Goal: Task Accomplishment & Management: Complete application form

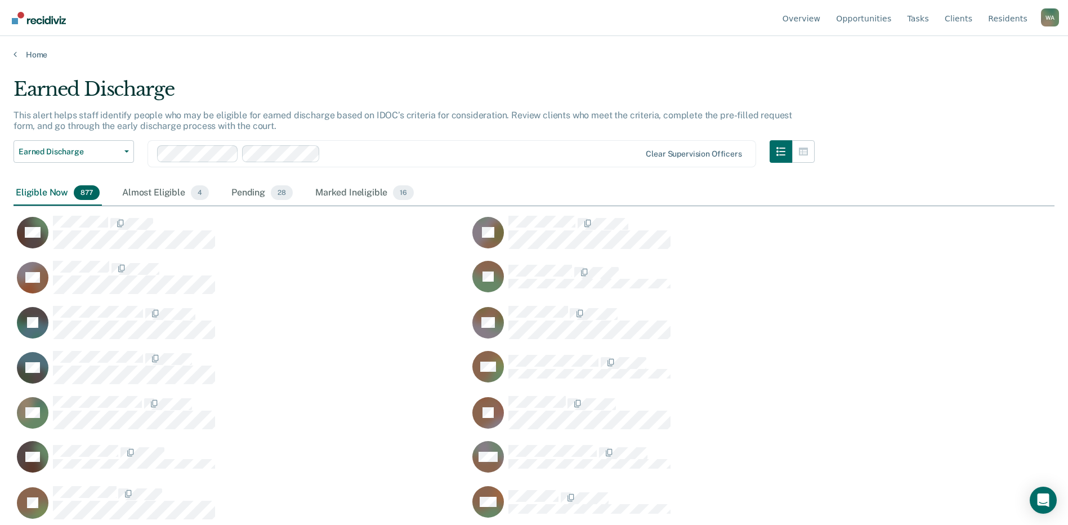
scroll to position [354, 1033]
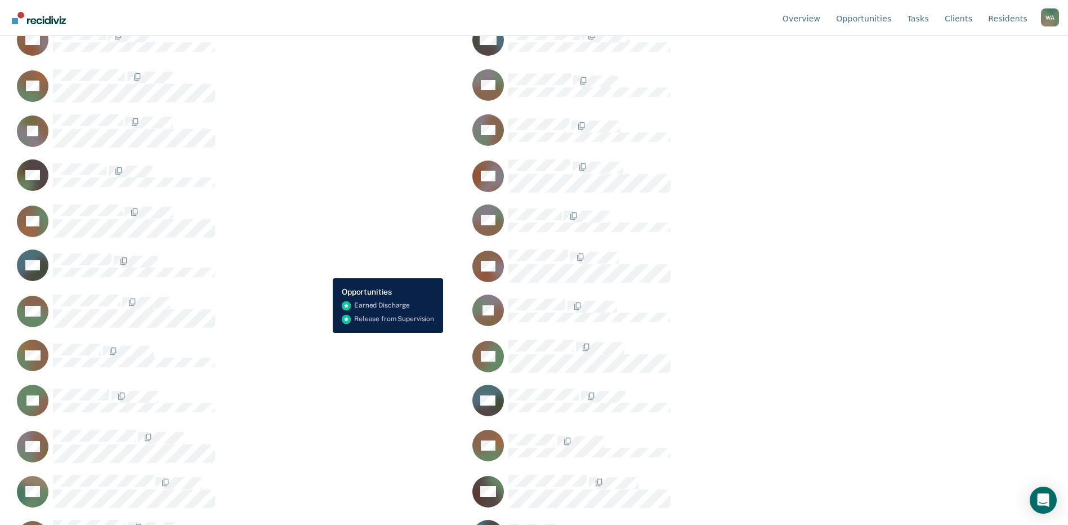
scroll to position [788, 0]
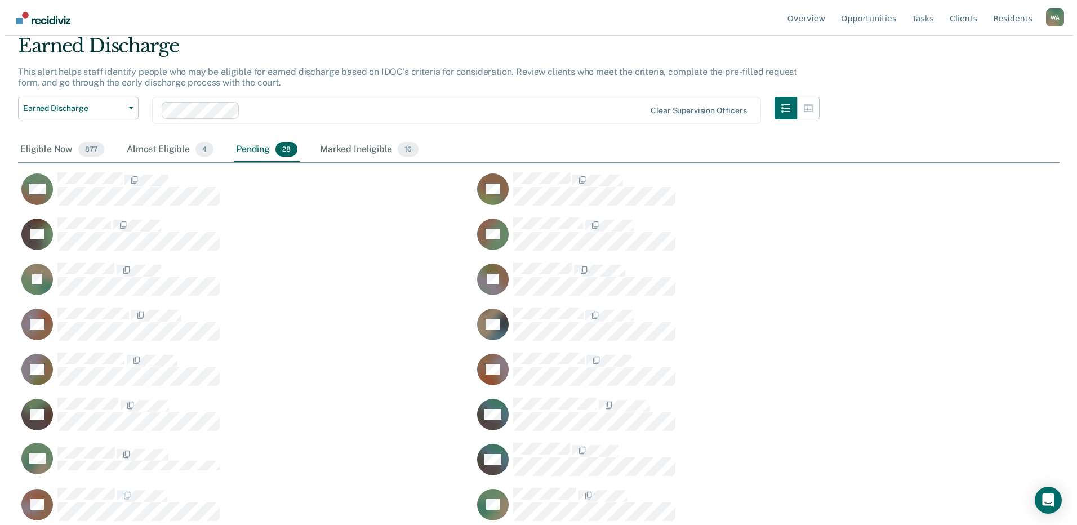
scroll to position [0, 0]
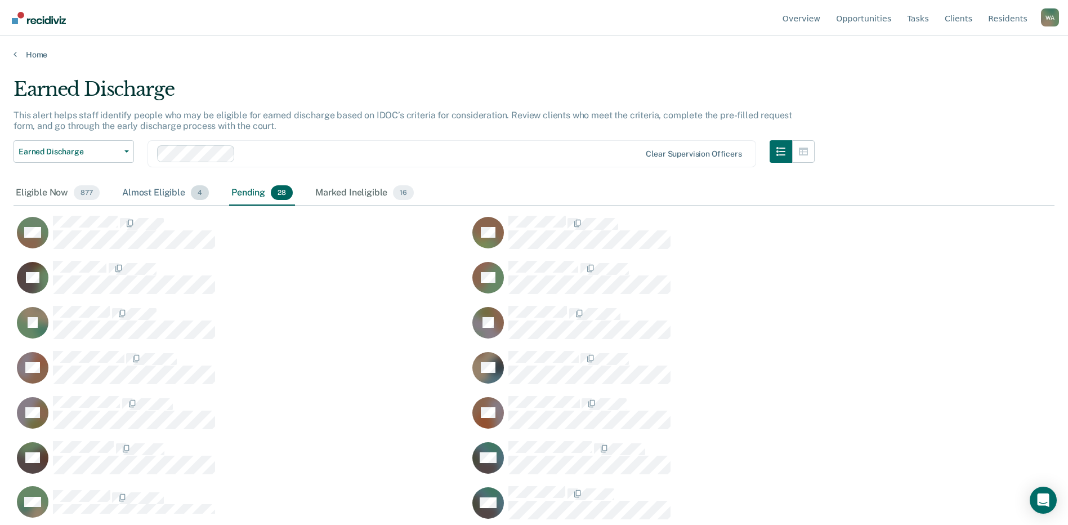
click at [155, 194] on div "Almost Eligible 4" at bounding box center [165, 193] width 91 height 25
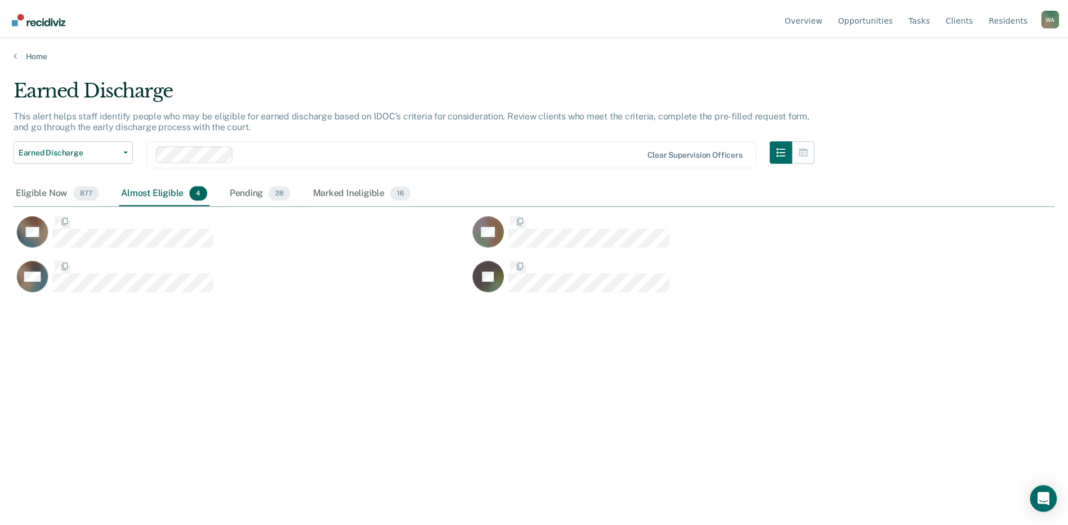
scroll to position [354, 1041]
click at [60, 194] on div "Eligible Now 877" at bounding box center [58, 193] width 88 height 25
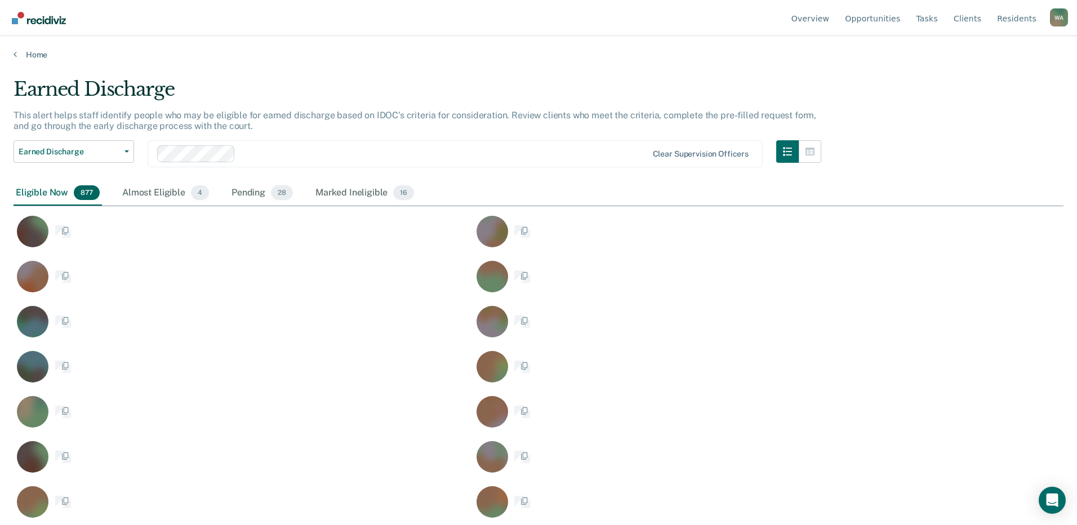
click at [31, 195] on div "Eligible Now 877" at bounding box center [58, 193] width 88 height 25
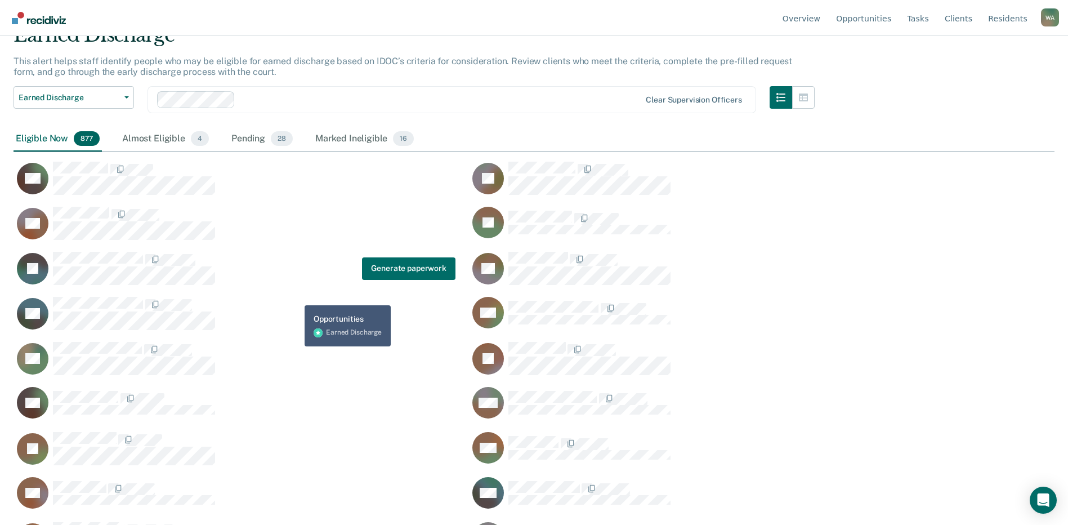
scroll to position [0, 0]
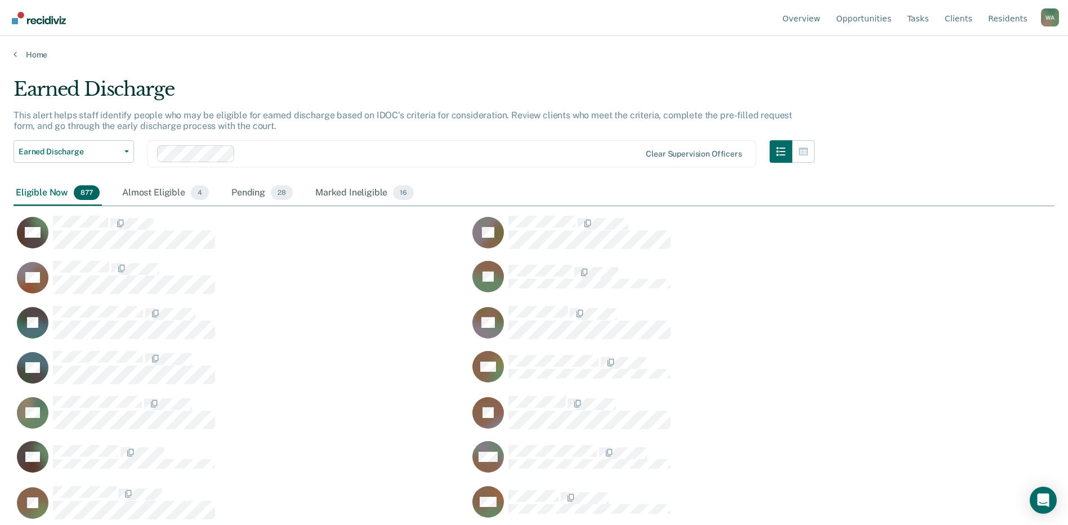
drag, startPoint x: 233, startPoint y: 252, endPoint x: 310, endPoint y: 235, distance: 79.4
click at [310, 235] on div "CH" at bounding box center [235, 232] width 442 height 34
click at [961, 114] on div "Earned Discharge This alert helps staff identify people who may be eligible for…" at bounding box center [534, 259] width 1041 height 363
click at [971, 19] on link "Client s" at bounding box center [959, 18] width 32 height 36
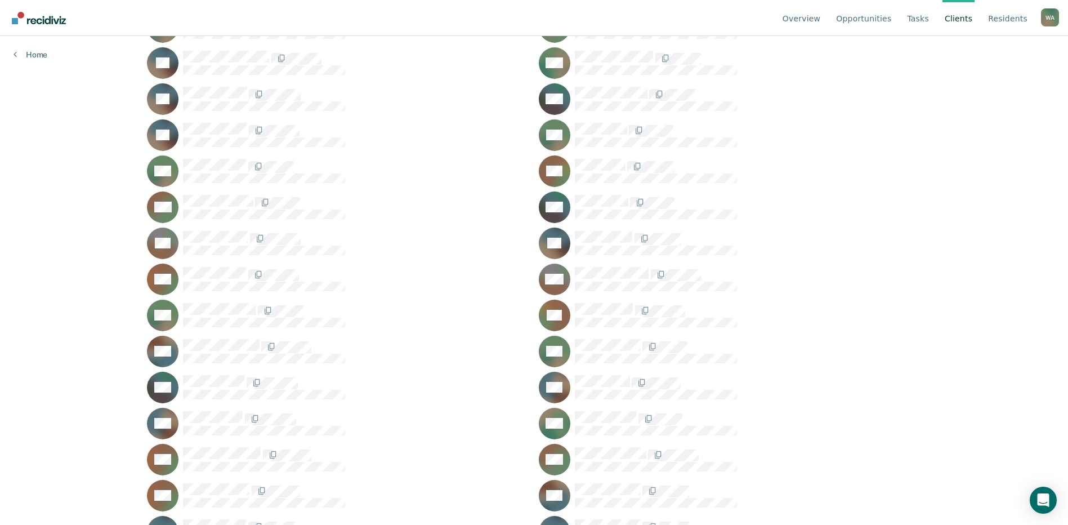
scroll to position [17908, 0]
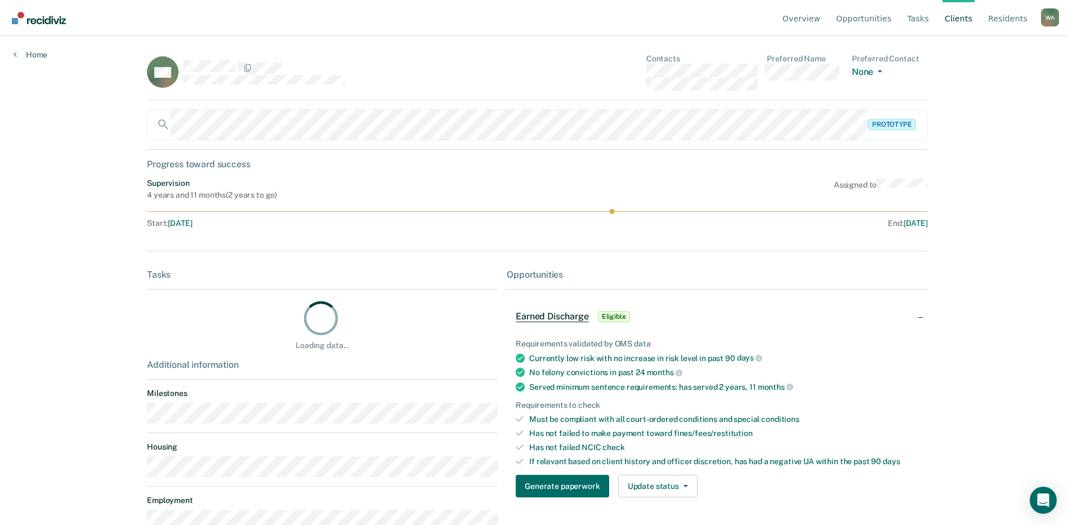
scroll to position [38, 0]
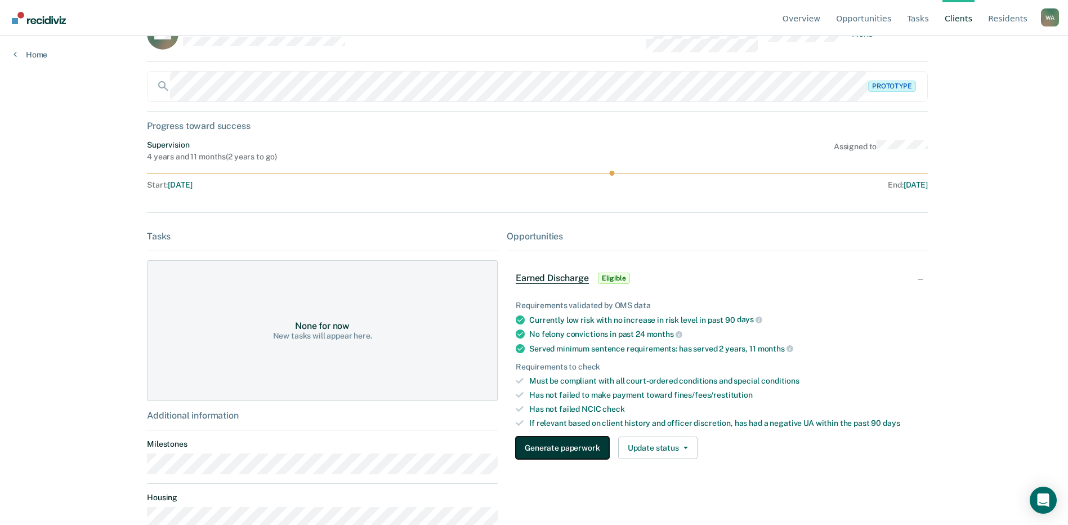
click at [549, 453] on button "Generate paperwork" at bounding box center [562, 447] width 93 height 23
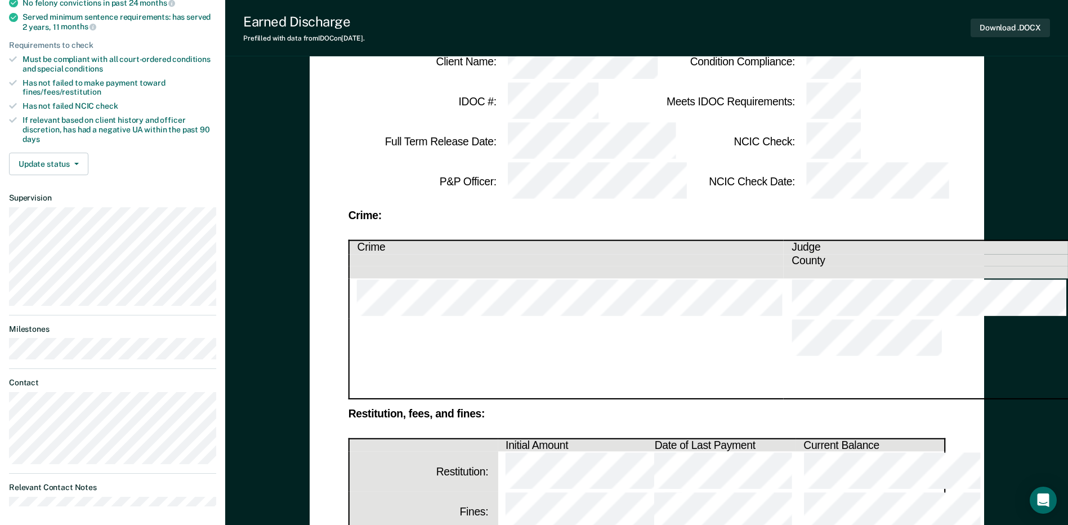
scroll to position [225, 0]
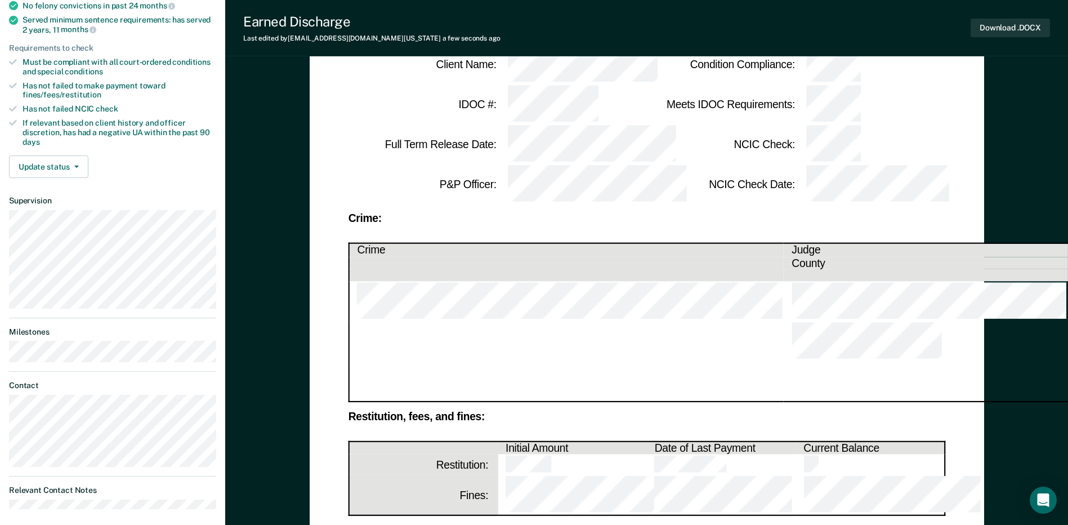
scroll to position [56, 0]
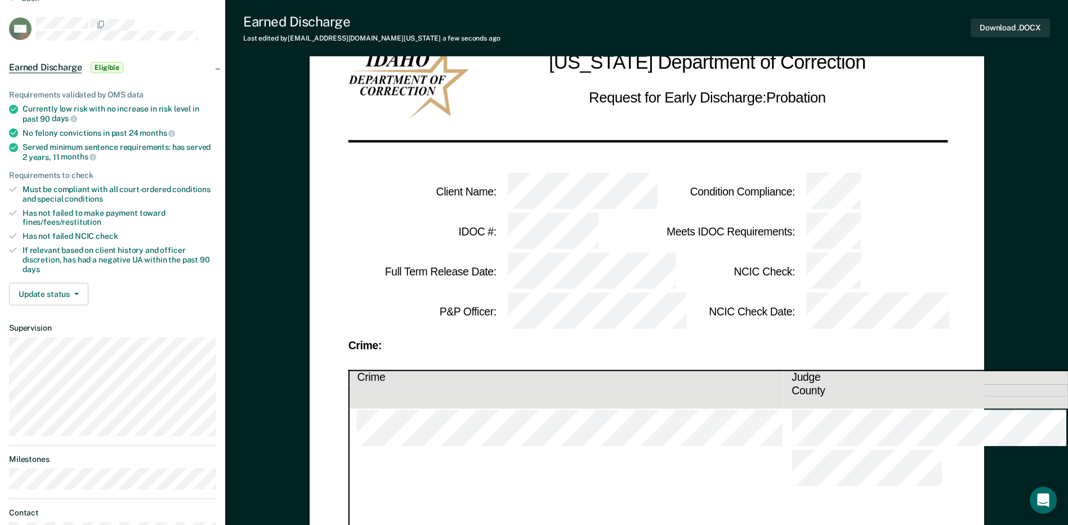
drag, startPoint x: 772, startPoint y: 449, endPoint x: 802, endPoint y: 453, distance: 30.1
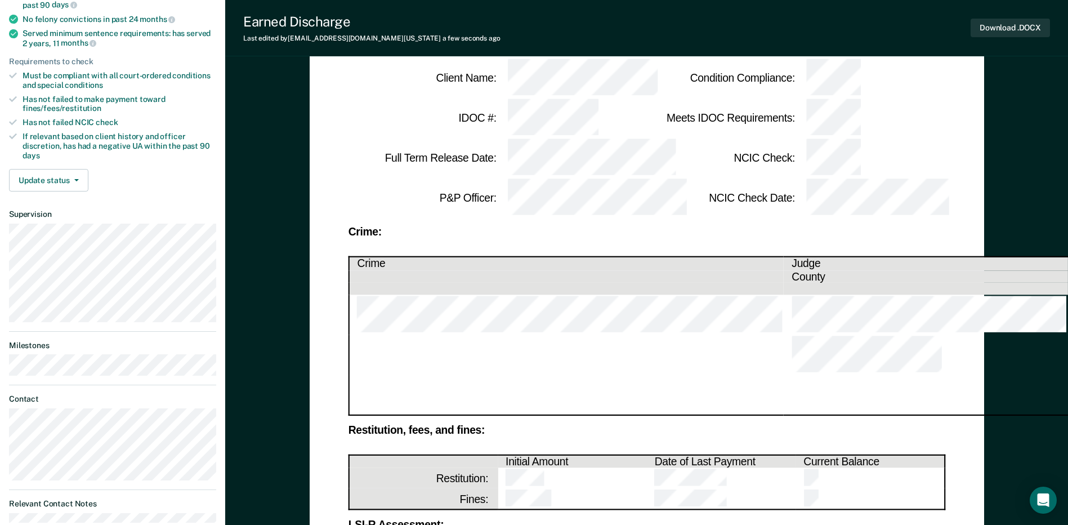
scroll to position [225, 0]
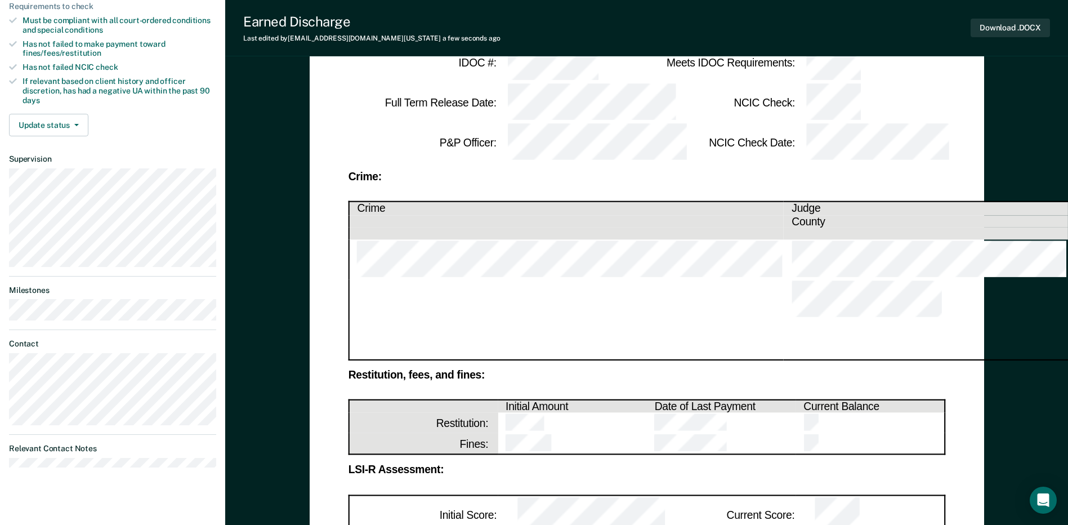
click at [632, 434] on tr "Fines:" at bounding box center [647, 444] width 596 height 21
click at [498, 434] on td at bounding box center [572, 444] width 149 height 21
click at [598, 413] on tr "Restitution:" at bounding box center [647, 423] width 596 height 21
drag, startPoint x: 839, startPoint y: 291, endPoint x: 771, endPoint y: 305, distance: 69.5
click at [839, 434] on td at bounding box center [870, 444] width 149 height 21
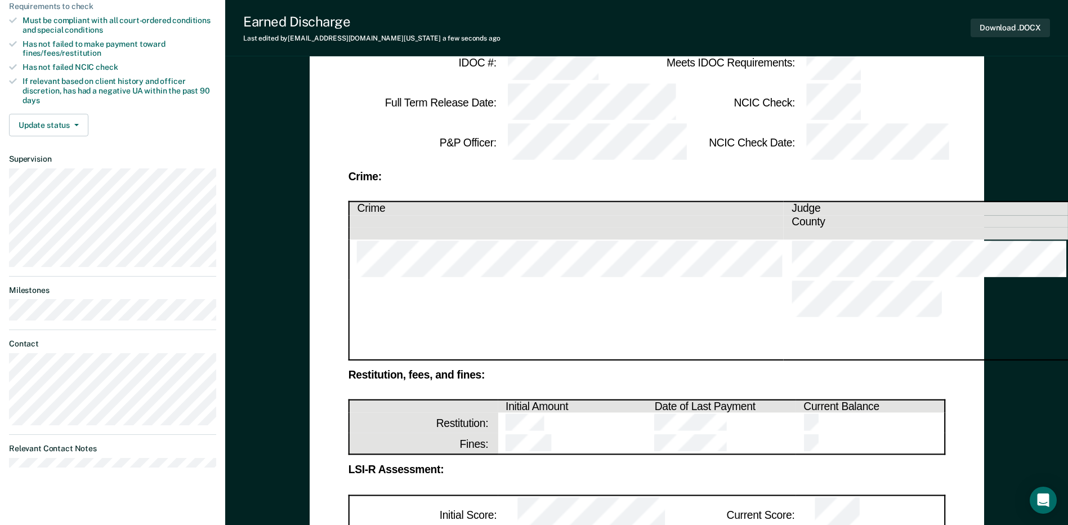
click at [876, 434] on td at bounding box center [870, 444] width 149 height 21
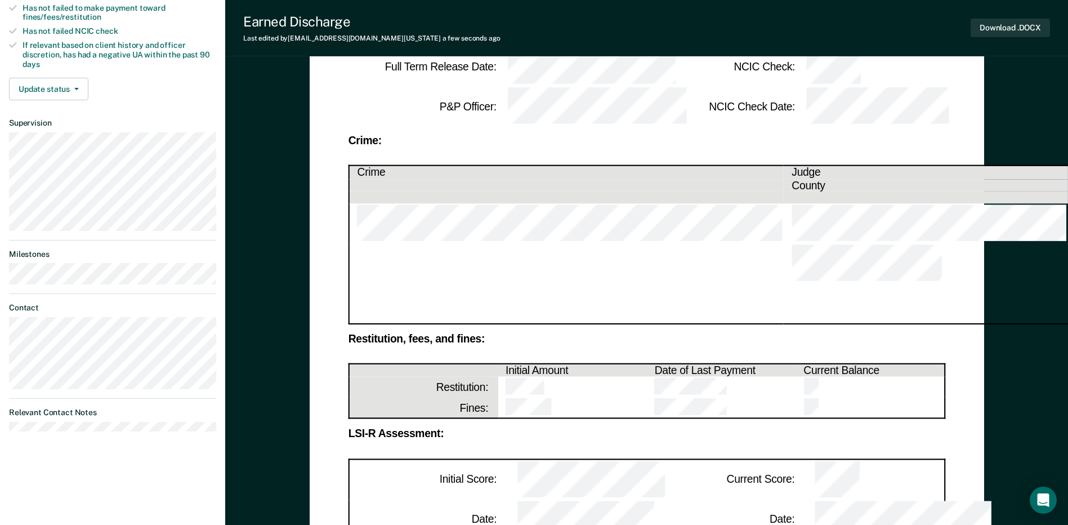
scroll to position [338, 0]
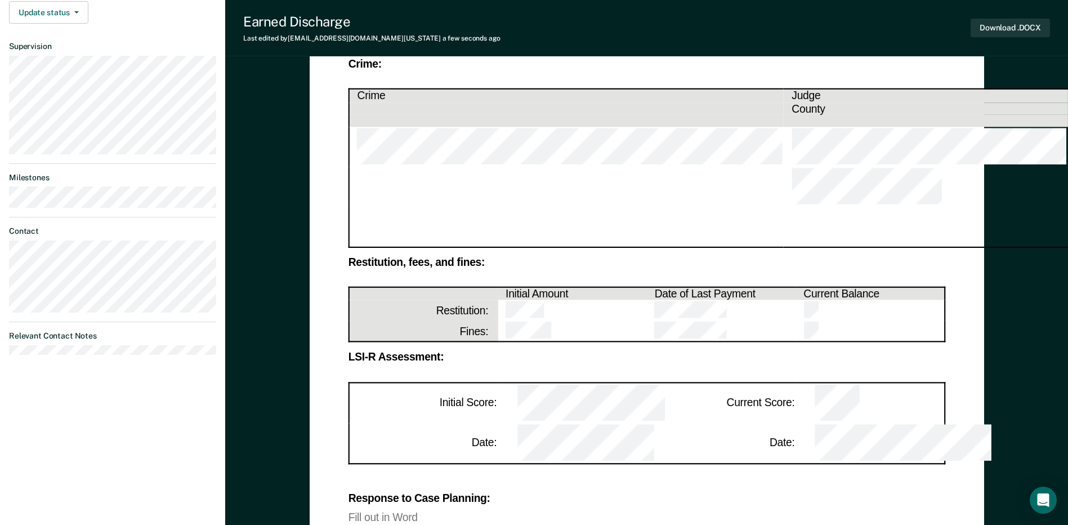
click at [422, 512] on div "Fill out in Word" at bounding box center [647, 517] width 598 height 10
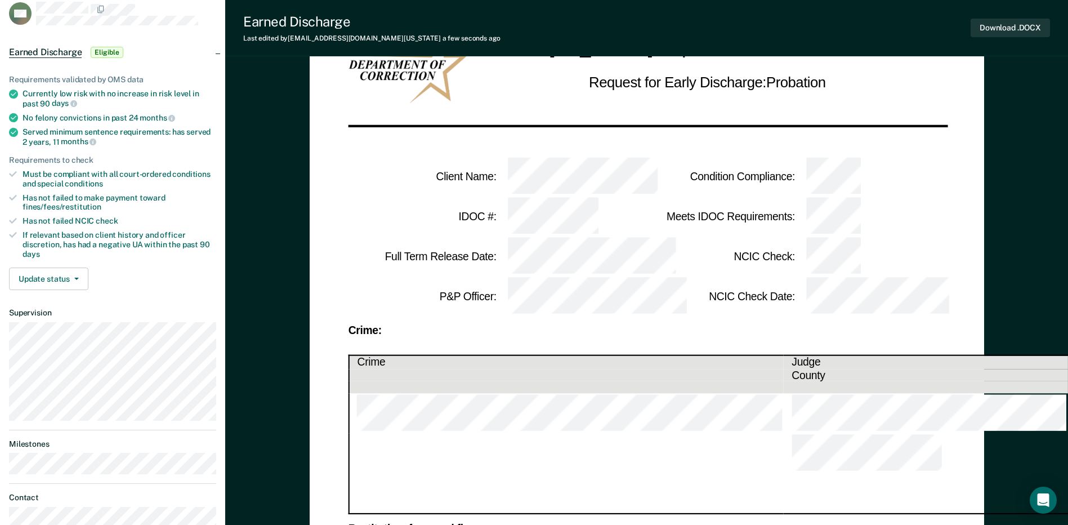
scroll to position [0, 0]
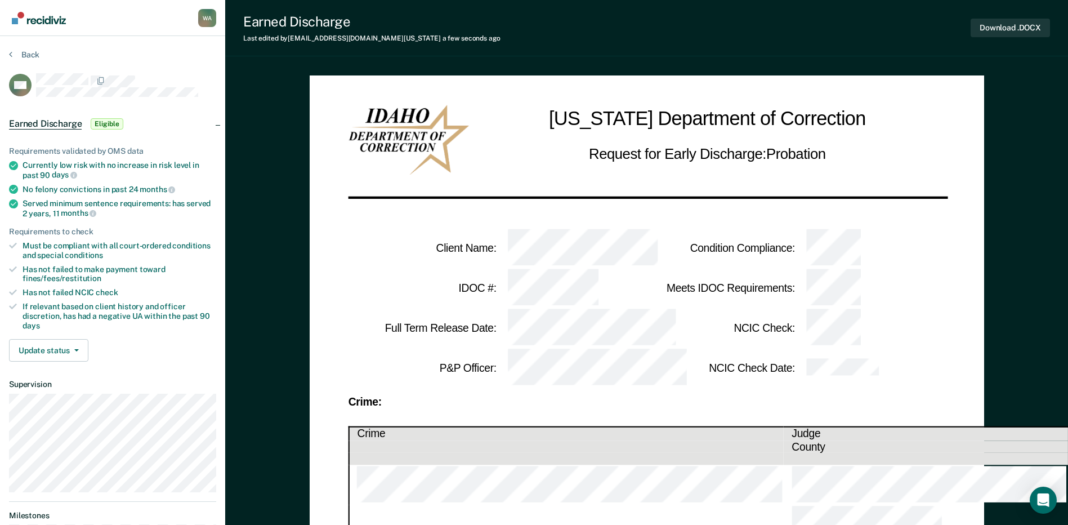
click at [917, 308] on td at bounding box center [870, 328] width 149 height 40
click at [627, 348] on td at bounding box center [572, 368] width 149 height 40
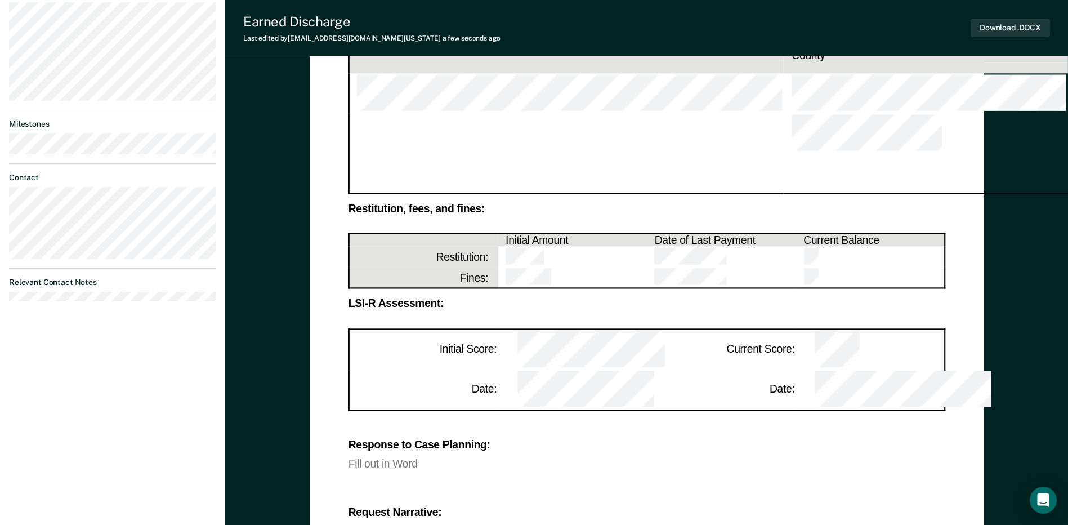
scroll to position [338, 0]
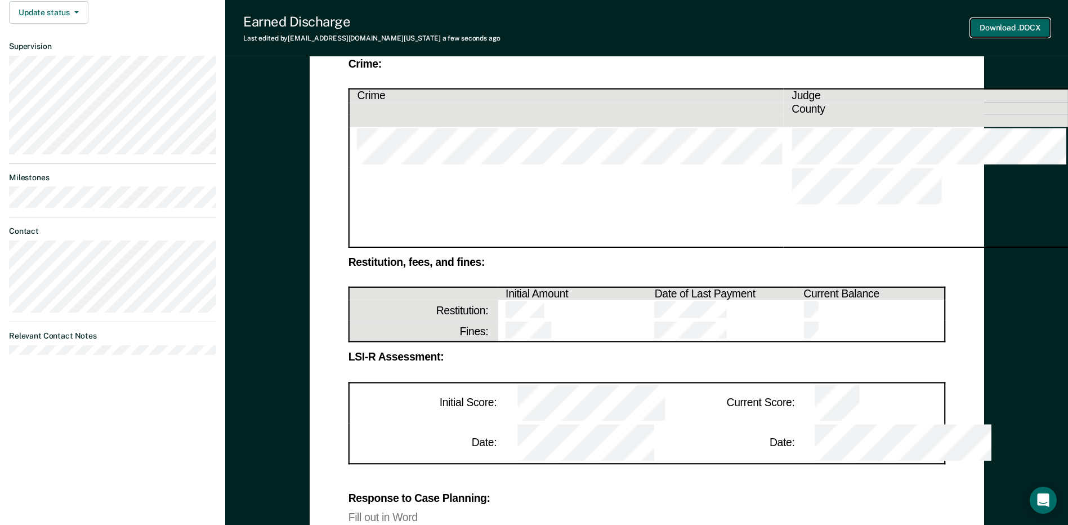
click at [1014, 29] on button "Download .DOCX" at bounding box center [1010, 28] width 79 height 19
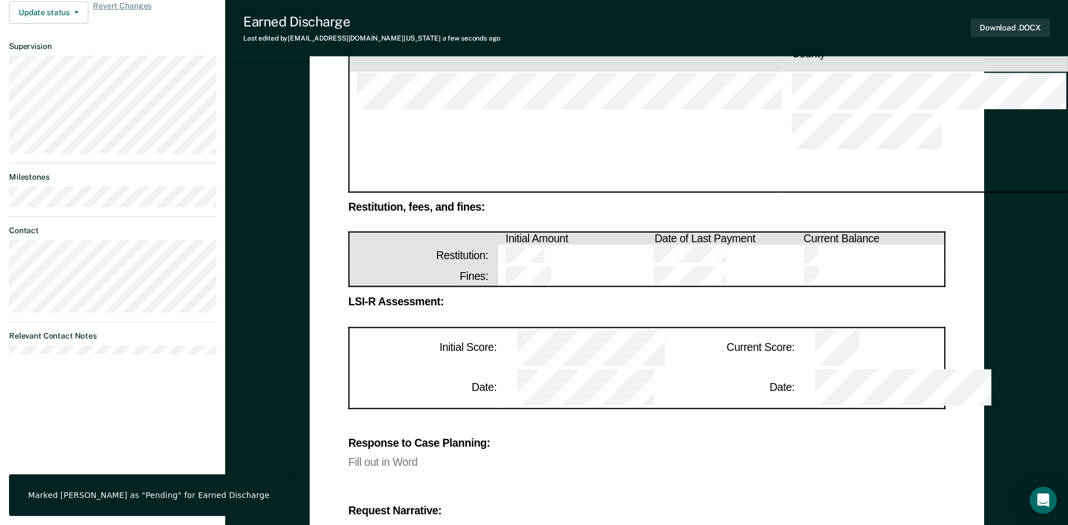
click at [699, 418] on div "Response to Case Planning: Fill out in Word Request Narrative: Fill out in Word…" at bounding box center [647, 510] width 598 height 185
